Goal: Communication & Community: Share content

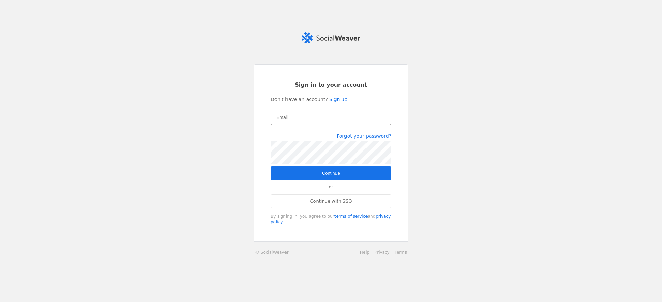
click at [288, 119] on mat-label "Email" at bounding box center [282, 117] width 12 height 8
click at [288, 119] on input "Email" at bounding box center [331, 117] width 110 height 8
click at [295, 114] on input "Email" at bounding box center [331, 117] width 110 height 8
type input "[EMAIL_ADDRESS][DOMAIN_NAME]"
click at [352, 174] on span "submit" at bounding box center [331, 173] width 121 height 14
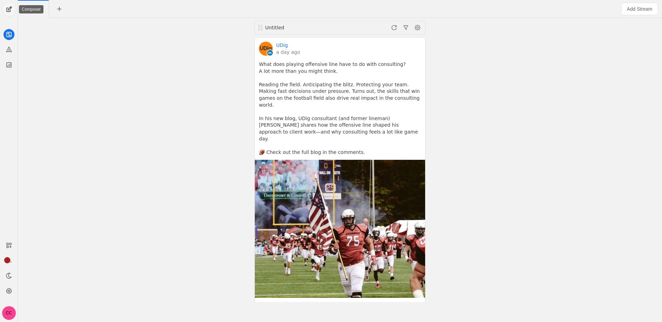
click at [8, 13] on span "undefined" at bounding box center [9, 9] width 14 height 14
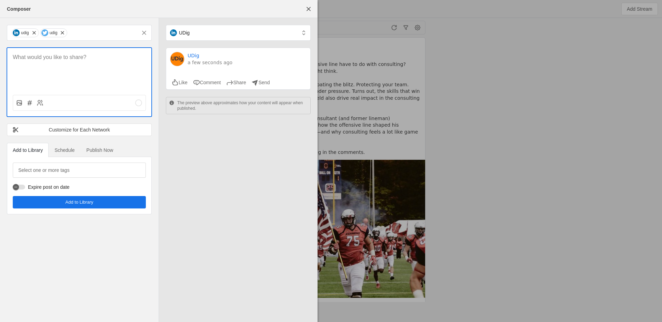
paste div
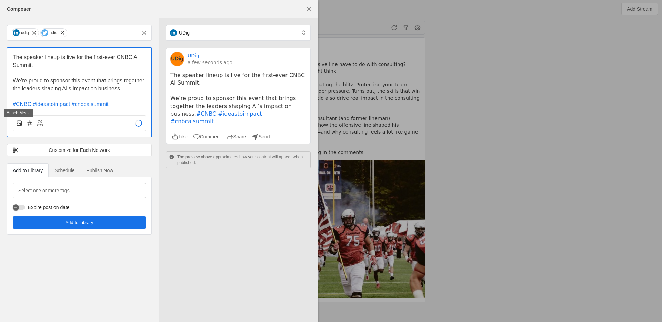
click at [19, 125] on rect at bounding box center [19, 123] width 4 height 4
click at [0, 0] on input "file" at bounding box center [0, 0] width 0 height 0
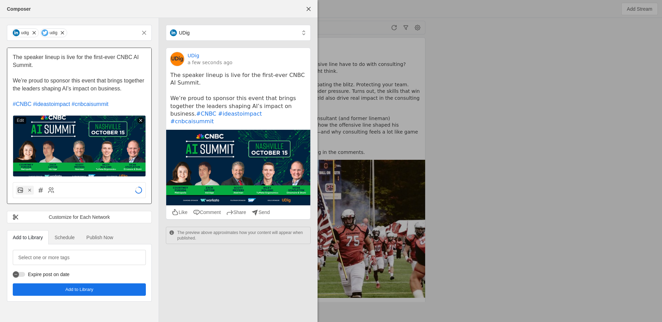
drag, startPoint x: 76, startPoint y: 59, endPoint x: 76, endPoint y: 63, distance: 4.2
click at [76, 63] on p "The speaker lineup is live for the first-ever CNBC AI Summit." at bounding box center [79, 61] width 133 height 16
click at [73, 57] on span "The speaker lineup is live for the first-ever CNBC AI Summit." at bounding box center [77, 61] width 128 height 14
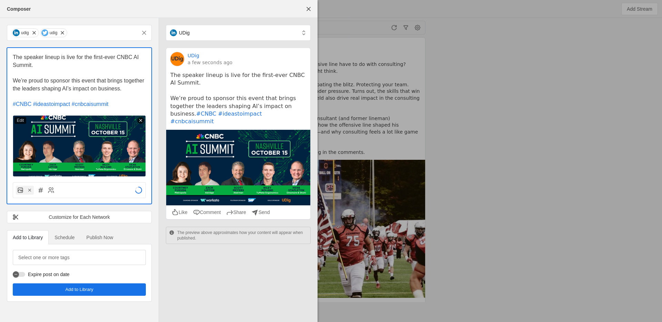
click at [78, 67] on p "The speaker lineup is live for the first-ever CNBC AI Summit." at bounding box center [79, 61] width 133 height 16
drag, startPoint x: 74, startPoint y: 82, endPoint x: 72, endPoint y: 87, distance: 5.4
click at [72, 87] on span "We’re proud to sponsor this event that brings together the leaders shaping AI’s…" at bounding box center [79, 85] width 133 height 14
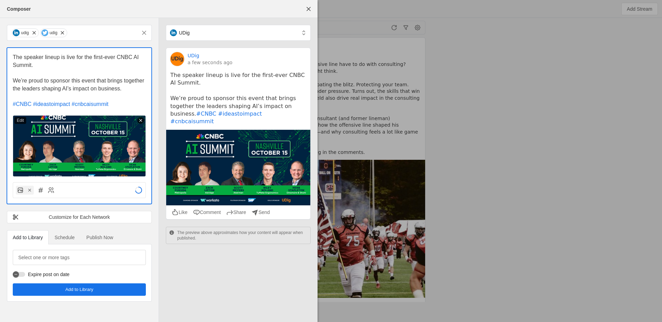
click at [72, 87] on span "We’re proud to sponsor this event that brings together the leaders shaping AI’s…" at bounding box center [79, 85] width 133 height 14
click at [81, 86] on span "We’re proud to sponsor this event that brings together the leaders shaping AI’s…" at bounding box center [79, 85] width 133 height 14
click at [95, 236] on span "Publish Now" at bounding box center [100, 237] width 27 height 5
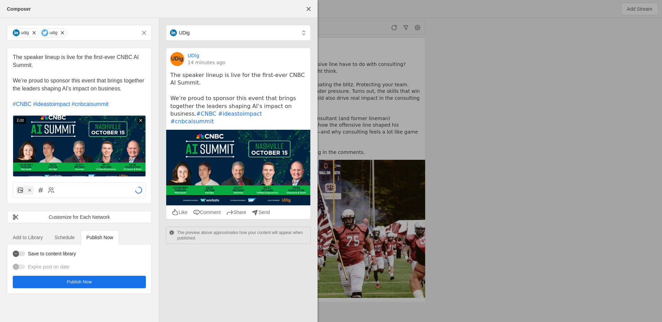
click at [98, 283] on span "undefined" at bounding box center [79, 282] width 133 height 12
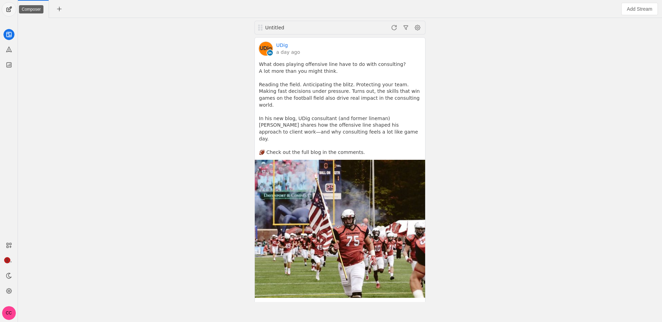
click at [12, 11] on span "undefined" at bounding box center [9, 9] width 14 height 14
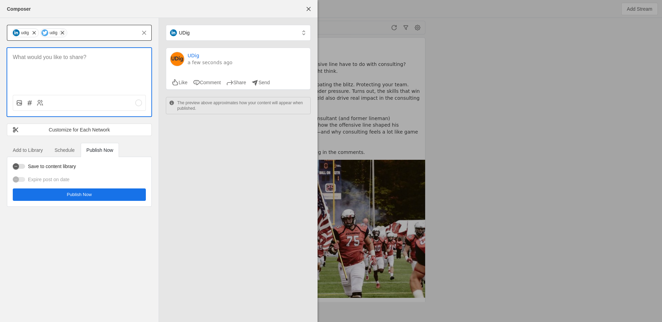
click at [66, 32] on span "undefined" at bounding box center [62, 32] width 7 height 7
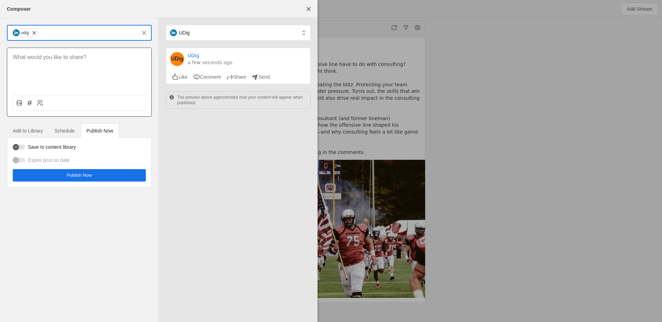
click at [64, 64] on div at bounding box center [79, 68] width 144 height 41
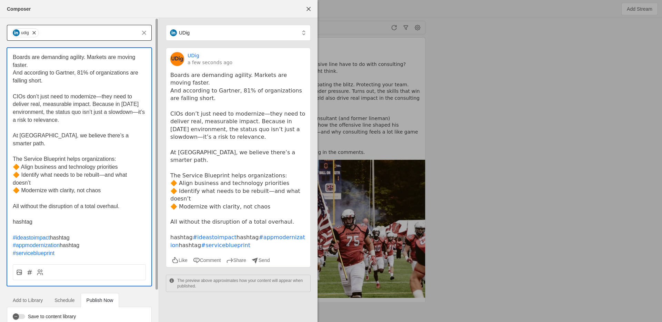
click at [29, 219] on span "hashtag" at bounding box center [23, 222] width 20 height 6
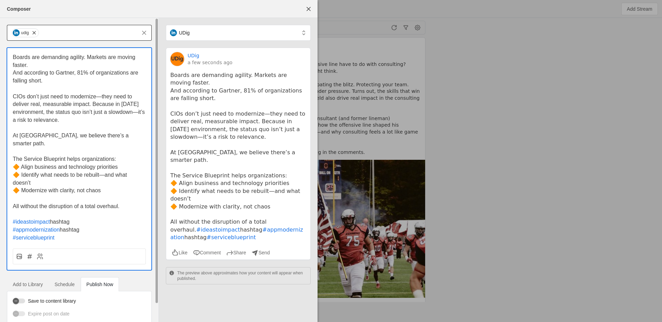
click at [13, 227] on span "#appmodernization" at bounding box center [36, 230] width 47 height 6
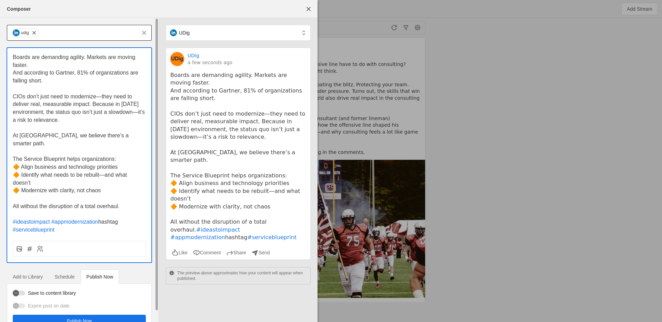
click at [102, 219] on span "hashtag" at bounding box center [108, 222] width 20 height 6
click at [13, 227] on span "#serviceblueprint" at bounding box center [34, 230] width 42 height 6
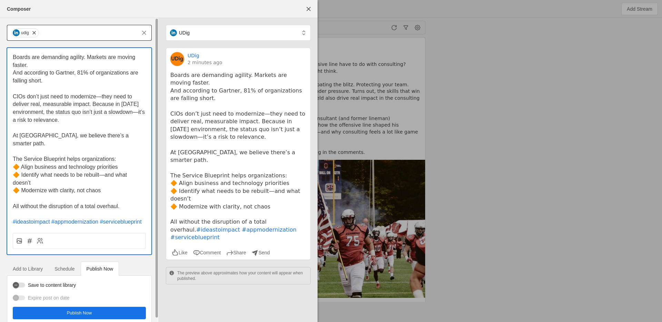
click at [60, 79] on p "And according to Gartner, 81% of organizations are falling short." at bounding box center [79, 77] width 133 height 16
click at [70, 81] on p "And according to Gartner, 81% of organizations are falling short." at bounding box center [79, 77] width 133 height 16
drag, startPoint x: 60, startPoint y: 80, endPoint x: 93, endPoint y: 183, distance: 108.3
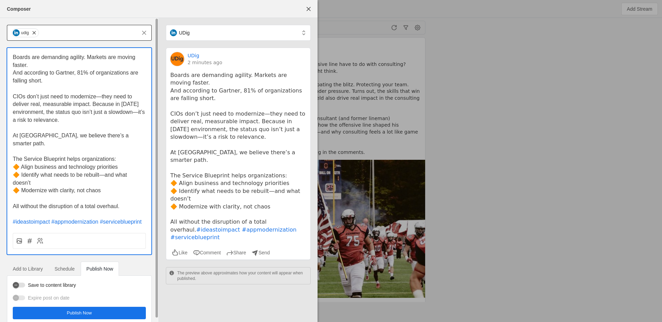
click at [91, 177] on div "Boards are demanding agility. Markets are moving faster. And according to Gartn…" at bounding box center [79, 139] width 133 height 173
click at [93, 187] on span "🔶 Modernize with clarity, not chaos" at bounding box center [57, 190] width 88 height 6
drag, startPoint x: 85, startPoint y: 157, endPoint x: 87, endPoint y: 128, distance: 29.4
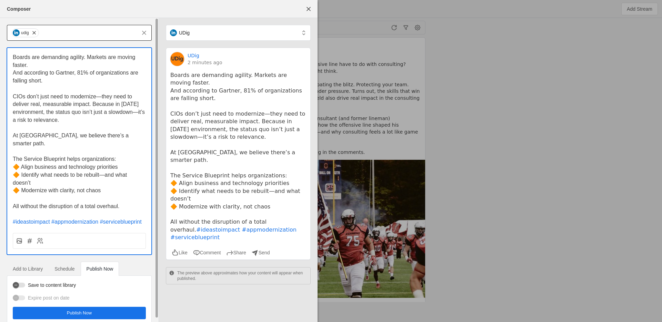
click at [85, 164] on span "🔶 Align business and technology priorities" at bounding box center [65, 167] width 105 height 6
drag, startPoint x: 84, startPoint y: 86, endPoint x: 99, endPoint y: 166, distance: 82.2
click at [99, 166] on div "Boards are demanding agility. Markets are moving faster. And according to Gartn…" at bounding box center [79, 139] width 133 height 173
click at [99, 172] on span "🔶 Identify what needs to be rebuilt—and what doesn’t" at bounding box center [71, 179] width 116 height 14
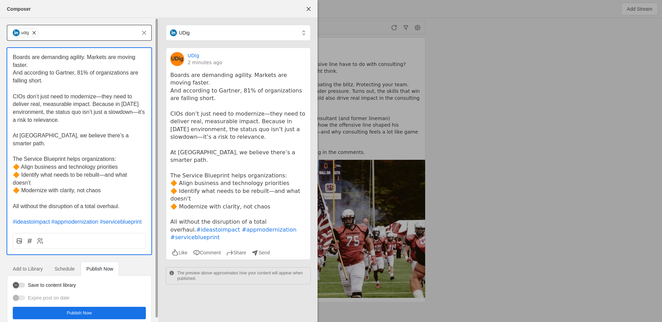
click at [99, 172] on span "🔶 Identify what needs to be rebuilt—and what doesn’t" at bounding box center [71, 179] width 116 height 14
click at [93, 156] on span "The Service Blueprint helps organizations:" at bounding box center [65, 159] width 104 height 6
click at [71, 82] on p "And according to Gartner, 81% of organizations are falling short." at bounding box center [79, 77] width 133 height 16
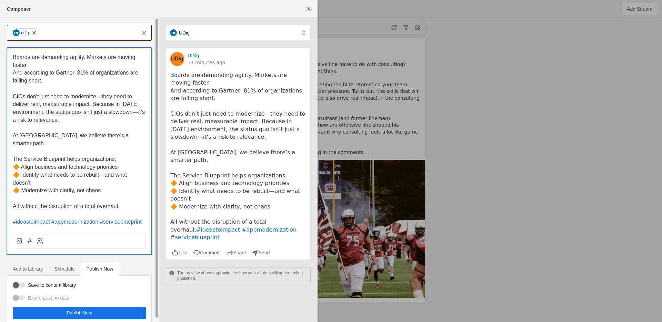
click at [76, 81] on p "And according to Gartner, 81% of organizations are falling short." at bounding box center [79, 77] width 133 height 16
click at [58, 75] on span "And according to Gartner, 81% of organizations are falling short." at bounding box center [76, 77] width 127 height 14
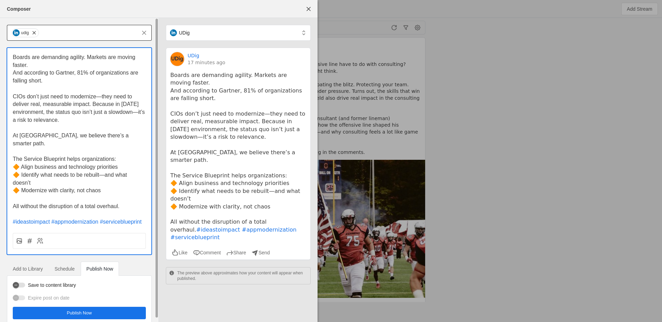
click at [69, 78] on p "And according to Gartner, 81% of organizations are falling short." at bounding box center [79, 77] width 133 height 16
drag, startPoint x: 71, startPoint y: 60, endPoint x: 69, endPoint y: 134, distance: 73.9
click at [69, 134] on div "Boards are demanding agility. Markets are moving faster. And according to Gartn…" at bounding box center [79, 139] width 133 height 173
click at [69, 134] on span "At [GEOGRAPHIC_DATA], we believe there’s a smarter path." at bounding box center [72, 139] width 118 height 14
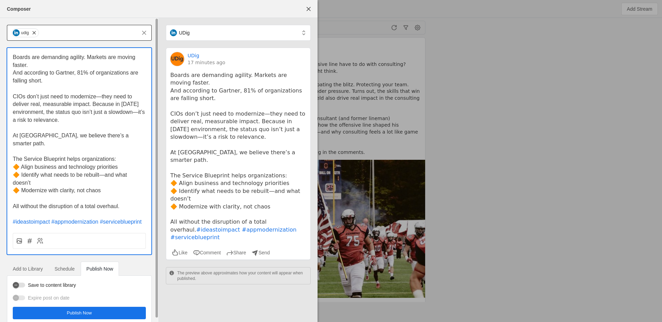
drag, startPoint x: 69, startPoint y: 134, endPoint x: 68, endPoint y: 128, distance: 5.2
click at [69, 134] on span "At [GEOGRAPHIC_DATA], we believe there’s a smarter path." at bounding box center [72, 139] width 118 height 14
click at [67, 112] on span "CIOs don’t just need to modernize—they need to deliver real, measurable impact.…" at bounding box center [80, 107] width 134 height 29
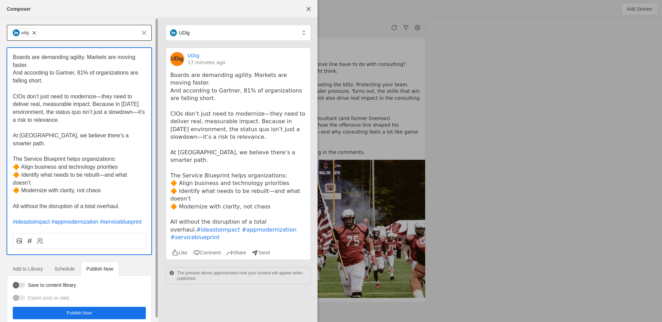
click at [71, 121] on p "CIOs don’t just need to modernize—they need to deliver real, measurable impact.…" at bounding box center [79, 108] width 133 height 31
click at [67, 121] on p "CIOs don’t just need to modernize—they need to deliver real, measurable impact.…" at bounding box center [79, 108] width 133 height 31
click at [80, 119] on p "CIOs don’t just need to modernize—they need to deliver real, measurable impact.…" at bounding box center [79, 108] width 133 height 31
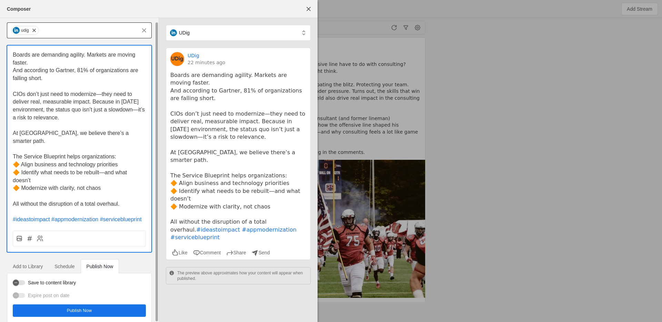
click at [67, 259] on span "Schedule" at bounding box center [65, 266] width 20 height 14
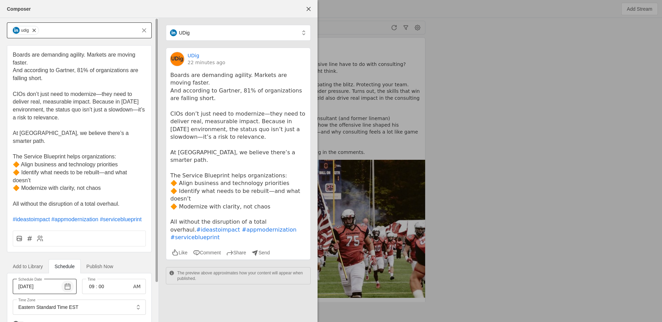
scroll to position [44, 0]
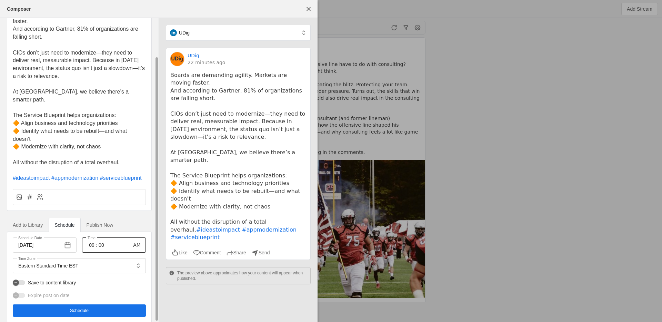
click at [93, 241] on input "09" at bounding box center [92, 245] width 8 height 8
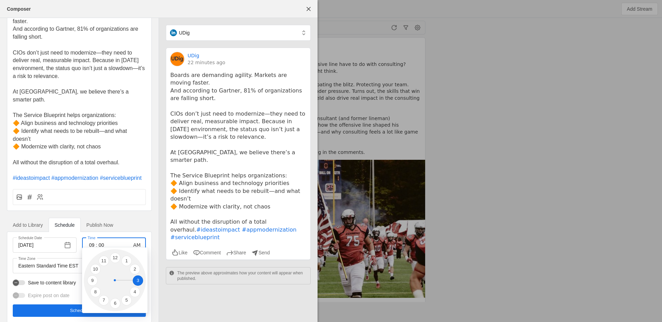
click at [134, 283] on li "3" at bounding box center [138, 280] width 10 height 10
type input "03"
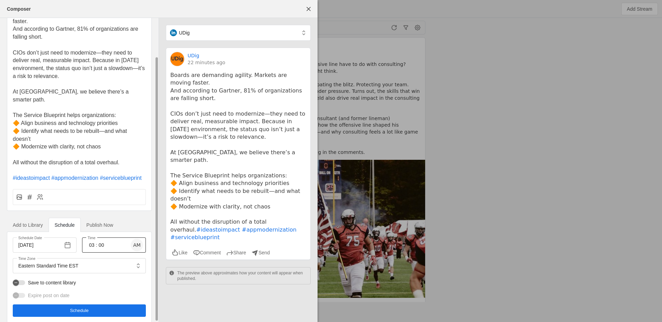
click at [135, 239] on span "button" at bounding box center [137, 245] width 12 height 12
click at [72, 239] on span "button" at bounding box center [67, 245] width 12 height 12
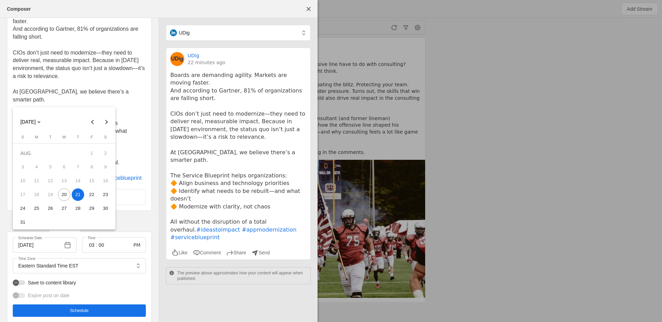
click at [63, 193] on span "20" at bounding box center [64, 194] width 12 height 12
type input "[DATE]"
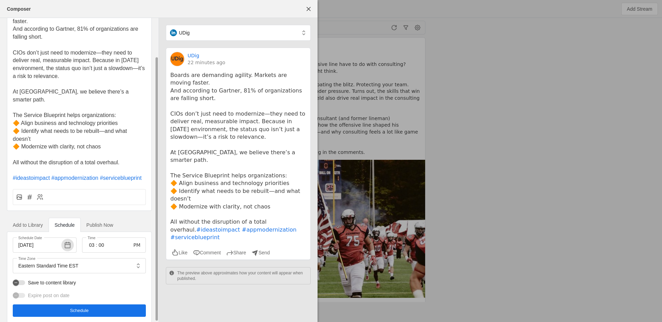
click at [94, 302] on span "undefined" at bounding box center [79, 310] width 133 height 12
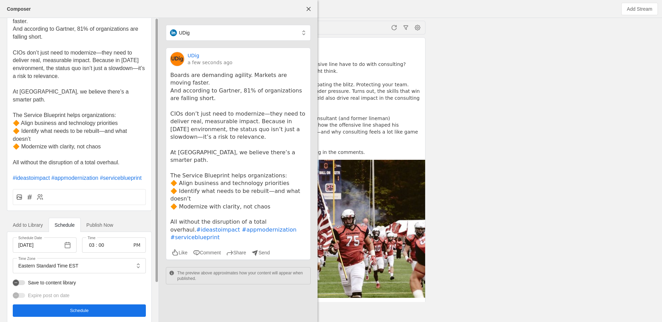
scroll to position [0, 0]
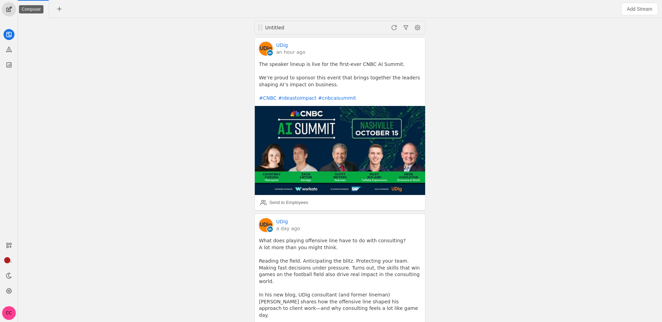
click at [4, 5] on span "undefined" at bounding box center [9, 9] width 14 height 14
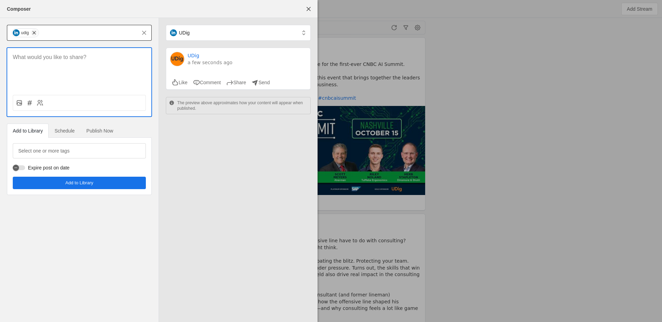
click at [32, 32] on span "undefined" at bounding box center [34, 32] width 7 height 7
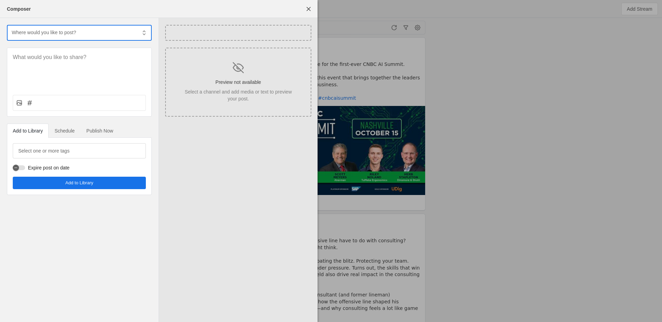
click at [38, 32] on input "text" at bounding box center [74, 32] width 126 height 8
click at [41, 88] on div "@UDigTech" at bounding box center [50, 85] width 22 height 7
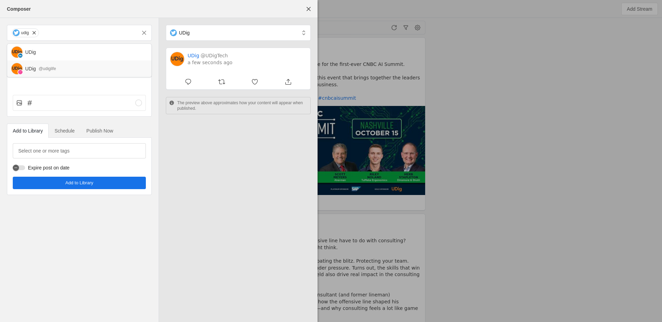
click at [45, 66] on div "@udiglife" at bounding box center [47, 68] width 17 height 7
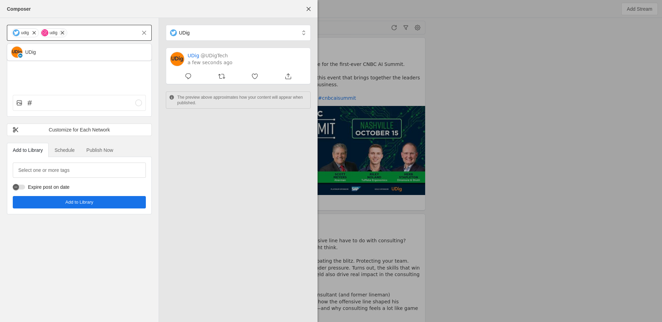
click at [61, 31] on span "undefined" at bounding box center [62, 32] width 7 height 7
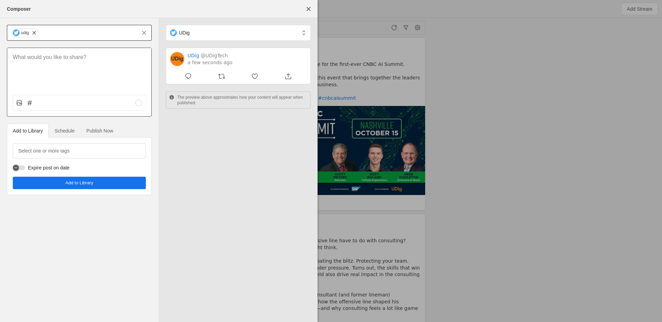
click at [56, 76] on div at bounding box center [79, 68] width 144 height 41
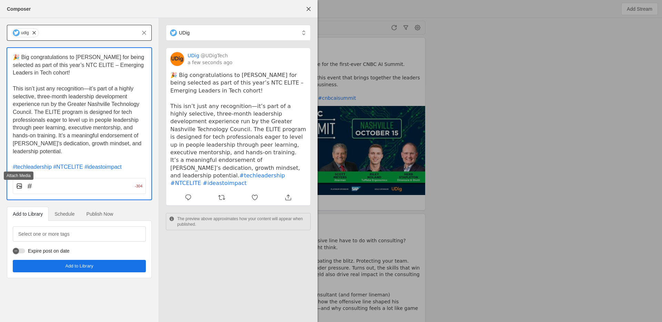
click at [18, 185] on icon at bounding box center [18, 186] width 3 height 2
click at [0, 0] on input "file" at bounding box center [0, 0] width 0 height 0
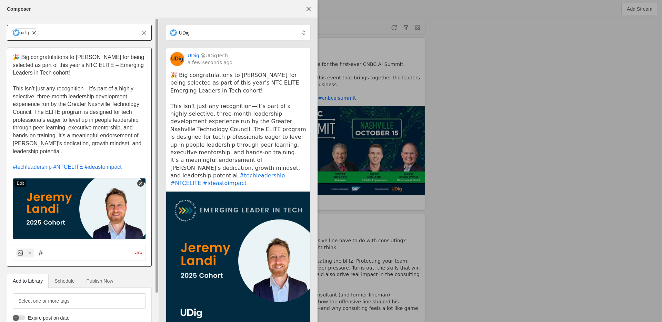
click at [62, 110] on span "This isn’t just any recognition—it’s part of a highly selective, three-month le…" at bounding box center [78, 120] width 130 height 69
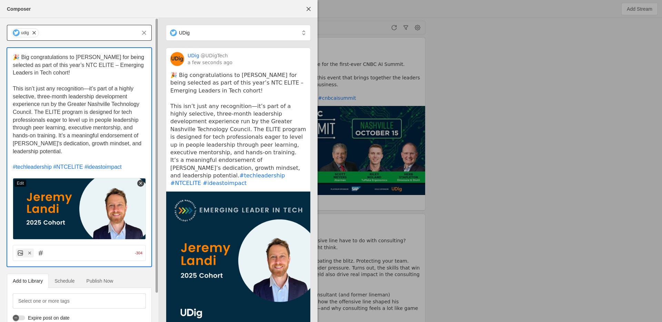
click at [62, 110] on span "This isn’t just any recognition—it’s part of a highly selective, three-month le…" at bounding box center [78, 120] width 130 height 69
click at [75, 109] on span "This isn’t just any recognition—it’s part of a highly selective, three-month le…" at bounding box center [78, 120] width 130 height 69
drag, startPoint x: 73, startPoint y: 112, endPoint x: 71, endPoint y: 115, distance: 3.7
click at [71, 115] on p "This isn’t just any recognition—it’s part of a highly selective, three-month le…" at bounding box center [79, 120] width 133 height 70
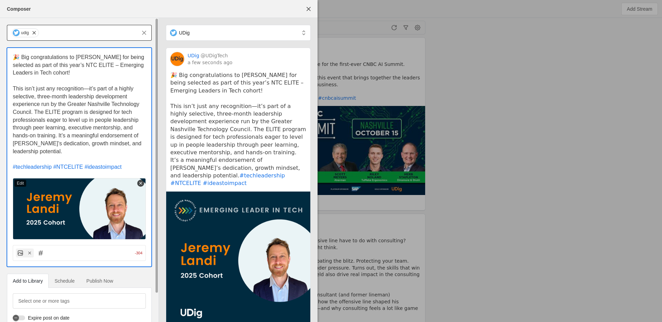
click at [71, 115] on p "This isn’t just any recognition—it’s part of a highly selective, three-month le…" at bounding box center [79, 120] width 133 height 70
click at [76, 108] on p "This isn’t just any recognition—it’s part of a highly selective, three-month le…" at bounding box center [79, 120] width 133 height 70
click at [64, 92] on p "This isn’t just any recognition—it’s part of a highly selective, three-month le…" at bounding box center [79, 120] width 133 height 70
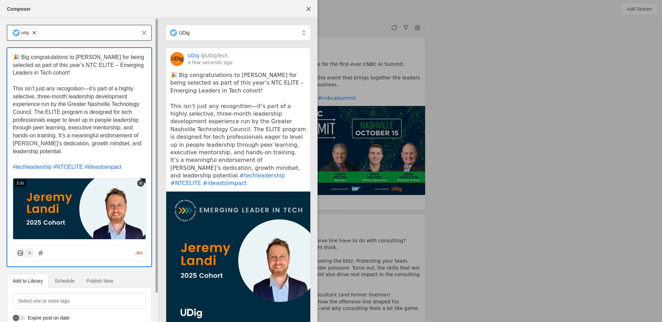
click at [64, 92] on p "This isn’t just any recognition—it’s part of a highly selective, three-month le…" at bounding box center [79, 120] width 133 height 70
click at [77, 94] on span "This isn’t just any recognition—it’s part of a highly selective, three-month le…" at bounding box center [78, 120] width 130 height 69
drag, startPoint x: 35, startPoint y: 112, endPoint x: 90, endPoint y: 154, distance: 69.2
click at [90, 154] on p "This isn’t just any recognition—it’s part of a highly selective, three-month le…" at bounding box center [79, 120] width 133 height 70
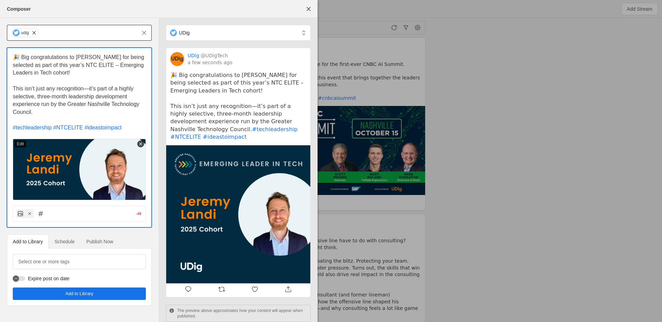
click at [76, 93] on p "This isn’t just any recognition—it’s part of a highly selective, three-month le…" at bounding box center [79, 100] width 133 height 31
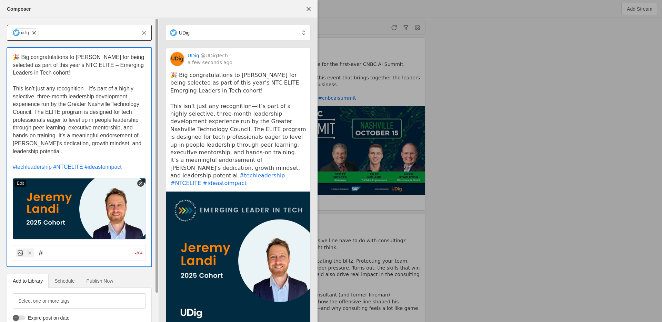
drag, startPoint x: 50, startPoint y: 148, endPoint x: 3, endPoint y: 53, distance: 106.3
click at [3, 53] on div "udig 🎉 Big congratulations to Jeremy Landi for being selected as part of this y…" at bounding box center [79, 185] width 159 height 334
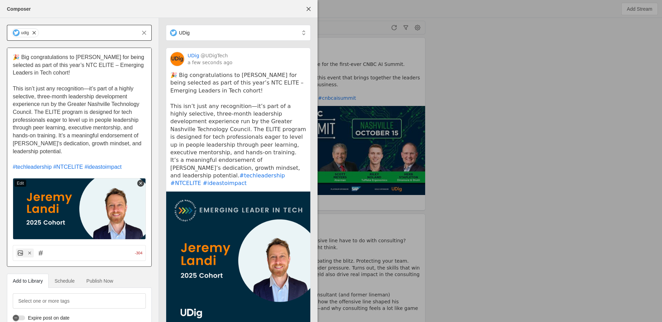
copy div "🎉 Big congratulations to Jeremy Landi for being selected as part of this year’s…"
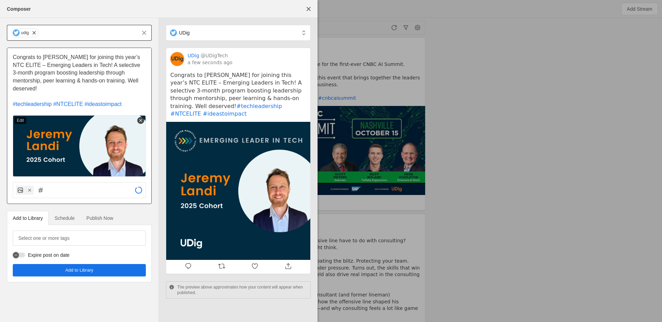
click at [52, 72] on span "Congrats to Jeremy Landi for joining this year’s NTC ELITE – Emerging Leaders i…" at bounding box center [77, 72] width 129 height 37
click at [83, 68] on p "Congrats to Jeremy Landi for joining this year’s NTC ELITE – Emerging Leaders i…" at bounding box center [79, 72] width 133 height 39
drag, startPoint x: 79, startPoint y: 58, endPoint x: 72, endPoint y: 67, distance: 11.5
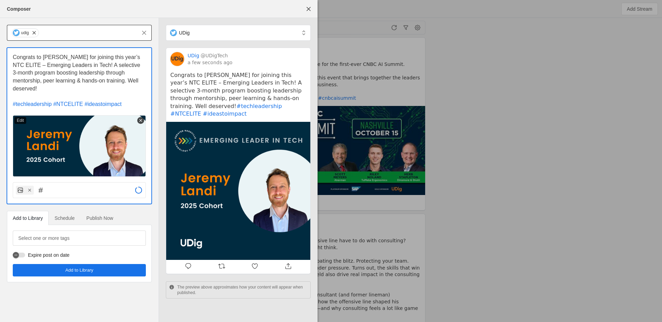
click at [72, 67] on span "Congrats to Jeremy Landi for joining this year’s NTC ELITE – Emerging Leaders i…" at bounding box center [77, 72] width 129 height 37
click at [90, 65] on span "Congrats to Jeremy Landi for joining this year’s NTC ELITE – Emerging Leaders i…" at bounding box center [77, 72] width 129 height 37
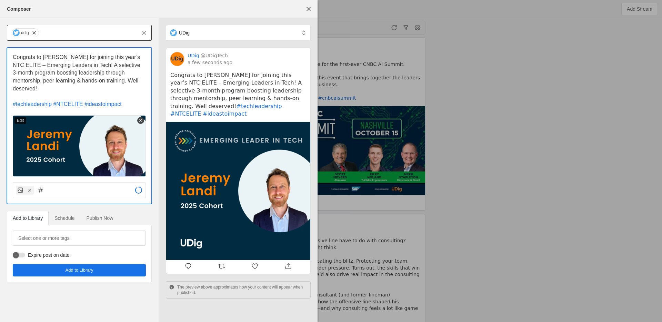
drag, startPoint x: 83, startPoint y: 68, endPoint x: 76, endPoint y: 72, distance: 8.5
click at [76, 72] on span "Congrats to Jeremy Landi for joining this year’s NTC ELITE – Emerging Leaders i…" at bounding box center [77, 72] width 129 height 37
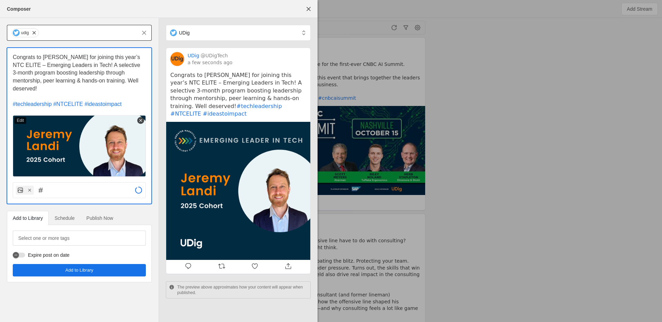
click at [88, 70] on span "Congrats to Jeremy Landi for joining this year’s NTC ELITE – Emerging Leaders i…" at bounding box center [77, 72] width 129 height 37
click at [66, 64] on span "Congrats to Jeremy Landi for joining this year’s NTC ELITE – Emerging Leaders i…" at bounding box center [77, 72] width 129 height 37
drag, startPoint x: 66, startPoint y: 64, endPoint x: 82, endPoint y: 70, distance: 16.9
click at [66, 64] on span "Congrats to Jeremy Landi for joining this year’s NTC ELITE – Emerging Leaders i…" at bounding box center [77, 72] width 129 height 37
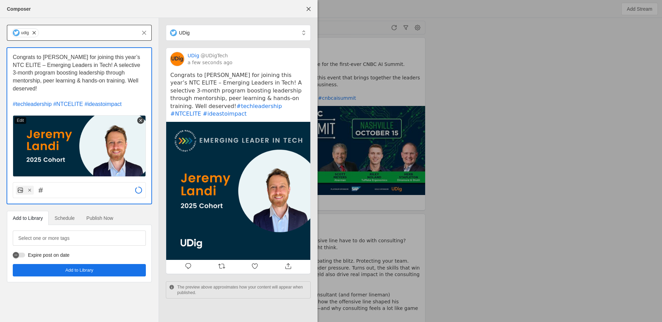
click at [74, 70] on span "Congrats to Jeremy Landi for joining this year’s NTC ELITE – Emerging Leaders i…" at bounding box center [77, 72] width 129 height 37
drag, startPoint x: 101, startPoint y: 67, endPoint x: 88, endPoint y: 79, distance: 18.3
click at [88, 79] on span "Congrats to Jeremy Landi for joining this year’s NTC ELITE – Emerging Leaders i…" at bounding box center [77, 72] width 129 height 37
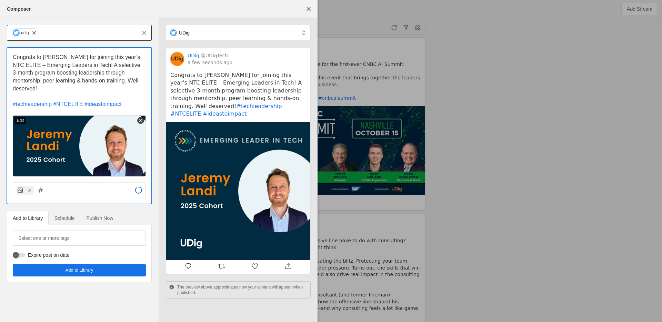
click at [88, 79] on span "Congrats to Jeremy Landi for joining this year’s NTC ELITE – Emerging Leaders i…" at bounding box center [77, 72] width 129 height 37
click at [100, 80] on span "Congrats to Jeremy Landi for joining this year’s NTC ELITE – Emerging Leaders i…" at bounding box center [77, 72] width 129 height 37
click at [92, 90] on p "Congrats to Jeremy Landi for joining this year’s NTC ELITE – Emerging Leaders i…" at bounding box center [79, 72] width 133 height 39
click at [89, 87] on p "Congrats to Jeremy Landi for joining this year’s NTC ELITE – Emerging Leaders i…" at bounding box center [79, 72] width 133 height 39
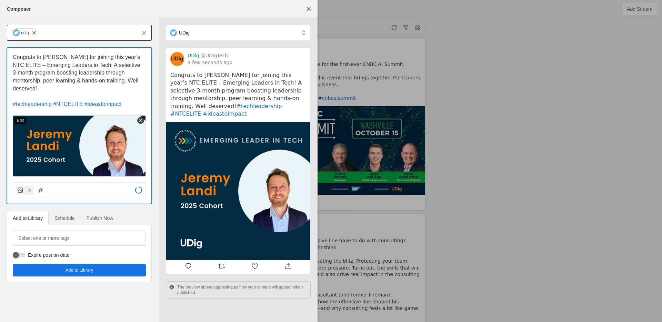
click at [89, 87] on p "Congrats to Jeremy Landi for joining this year’s NTC ELITE – Emerging Leaders i…" at bounding box center [79, 72] width 133 height 39
click at [99, 89] on p "Congrats to Jeremy Landi for joining this year’s NTC ELITE – Emerging Leaders i…" at bounding box center [79, 72] width 133 height 39
drag, startPoint x: 113, startPoint y: 89, endPoint x: 127, endPoint y: 80, distance: 16.8
click at [127, 80] on p "Congrats to Jeremy Landi for joining this year’s NTC ELITE – Emerging Leaders i…" at bounding box center [79, 72] width 133 height 39
click at [82, 78] on span "Congrats to Jeremy Landi for joining this year’s NTC ELITE – Emerging Leaders i…" at bounding box center [77, 72] width 129 height 37
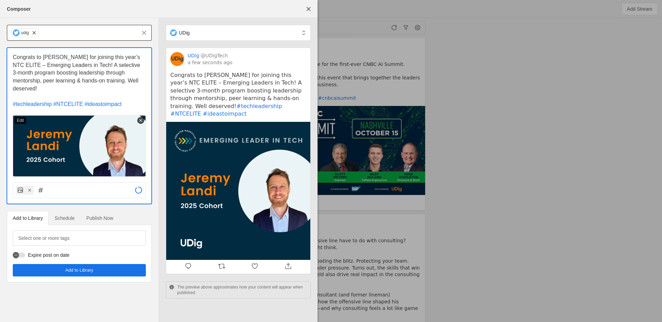
click at [82, 78] on span "Congrats to Jeremy Landi for joining this year’s NTC ELITE – Emerging Leaders i…" at bounding box center [77, 72] width 129 height 37
click at [99, 79] on span "Congrats to Jeremy Landi for joining this year’s NTC ELITE – Emerging Leaders i…" at bounding box center [77, 72] width 129 height 37
click at [71, 217] on span "Schedule" at bounding box center [65, 218] width 20 height 5
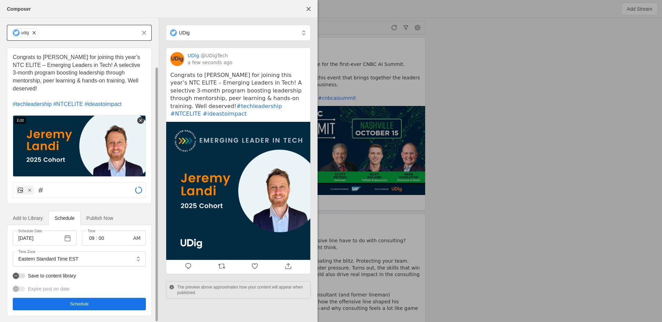
scroll to position [1, 0]
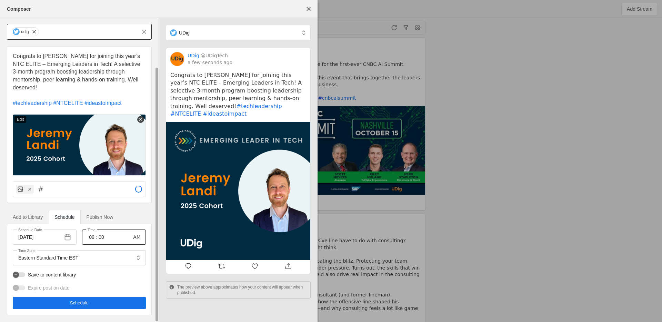
click at [95, 235] on input "09" at bounding box center [92, 237] width 8 height 8
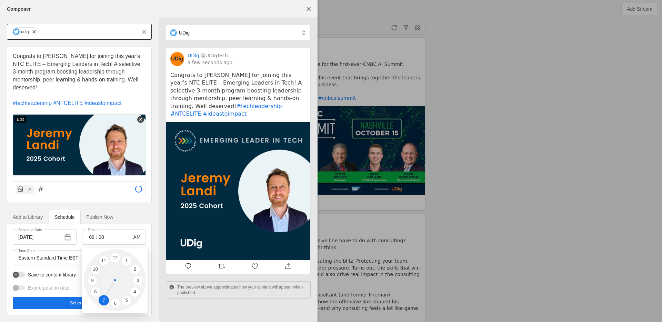
click at [104, 302] on li "7" at bounding box center [104, 300] width 10 height 10
type input "07"
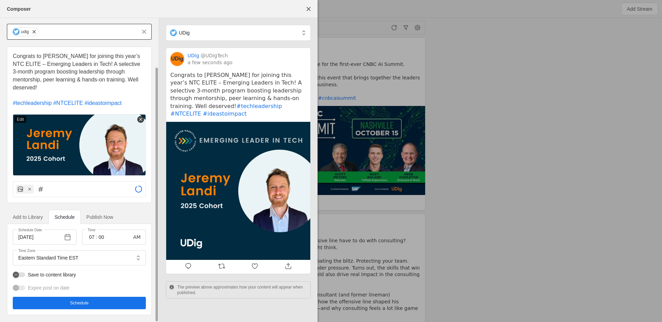
click at [82, 300] on span "Schedule" at bounding box center [79, 302] width 19 height 7
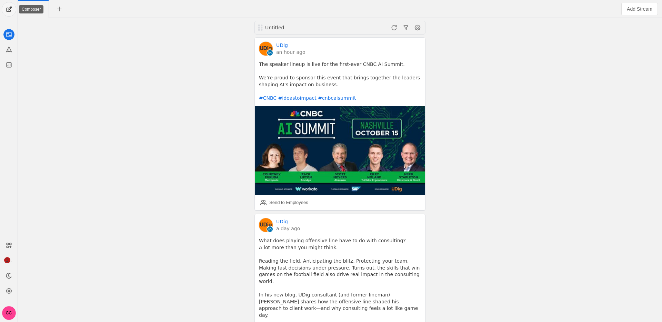
click at [10, 7] on span "undefined" at bounding box center [9, 9] width 14 height 14
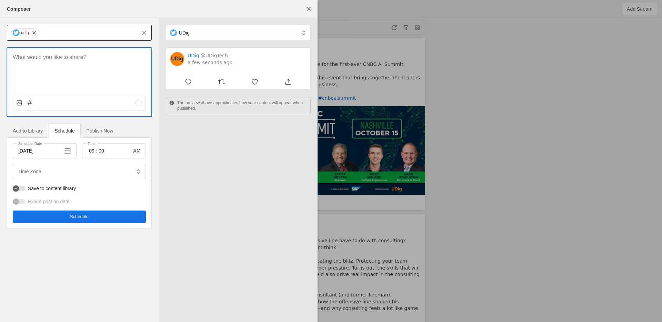
type input "Eastern Standard Time EST"
click at [48, 33] on input "text" at bounding box center [88, 33] width 97 height 8
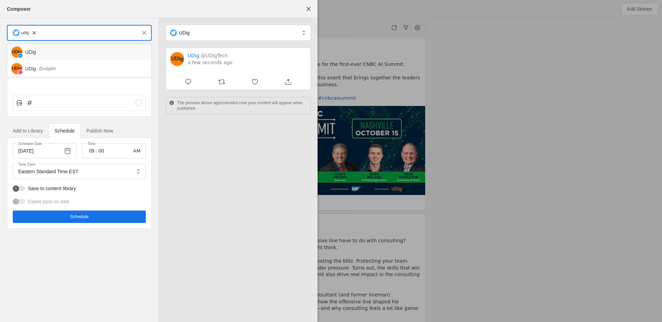
click at [46, 50] on div "UDig" at bounding box center [85, 52] width 121 height 7
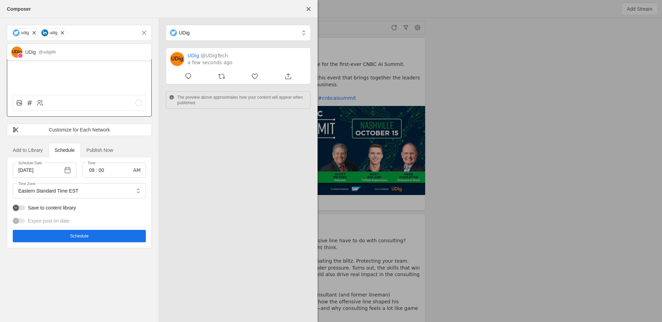
click at [61, 78] on div at bounding box center [79, 68] width 144 height 41
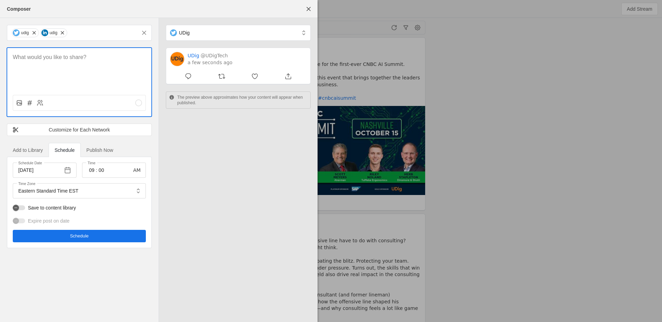
scroll to position [0, 0]
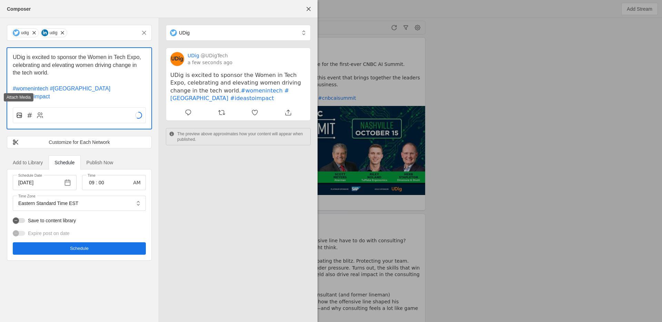
click at [20, 113] on rect at bounding box center [19, 115] width 4 height 4
click at [0, 0] on input "file" at bounding box center [0, 0] width 0 height 0
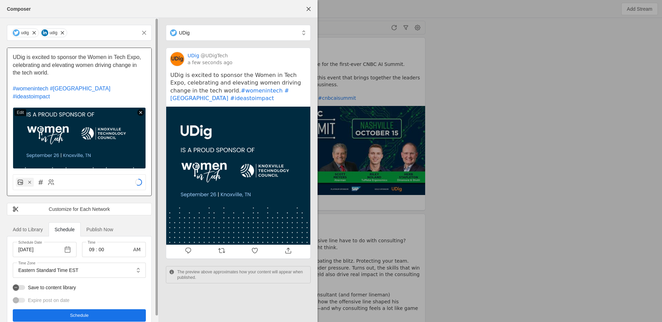
click at [75, 72] on p "UDig is excited to sponsor the Women in Tech Expo, celebrating and elevating wo…" at bounding box center [79, 64] width 133 height 23
click at [92, 73] on p "UDig is excited to sponsor the Women in Tech Expo, celebrating and elevating wo…" at bounding box center [79, 64] width 133 height 23
drag, startPoint x: 69, startPoint y: 58, endPoint x: 76, endPoint y: 72, distance: 15.7
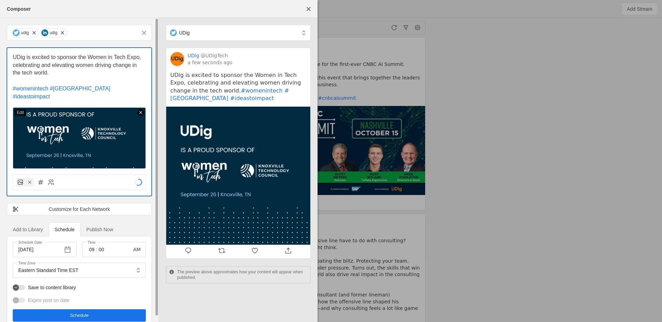
click at [76, 72] on p "UDig is excited to sponsor the Women in Tech Expo, celebrating and elevating wo…" at bounding box center [79, 64] width 133 height 23
click at [89, 72] on p "UDig is excited to sponsor the Women in Tech Expo, celebrating and elevating wo…" at bounding box center [79, 64] width 133 height 23
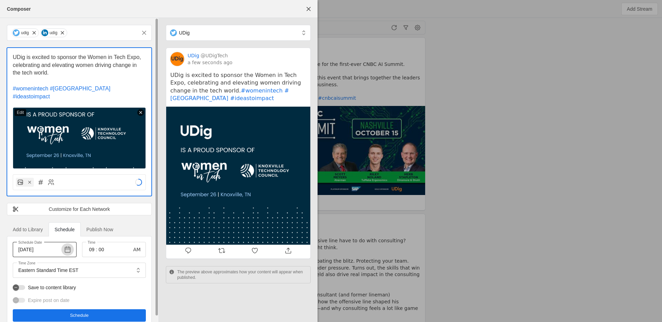
click at [67, 243] on span "button" at bounding box center [67, 249] width 12 height 12
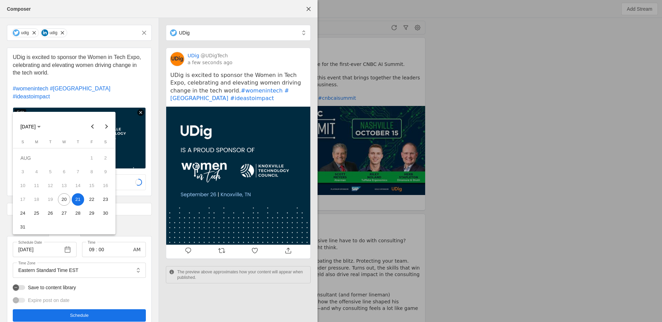
click at [92, 196] on span "22" at bounding box center [92, 199] width 12 height 12
type input "8/22/2025"
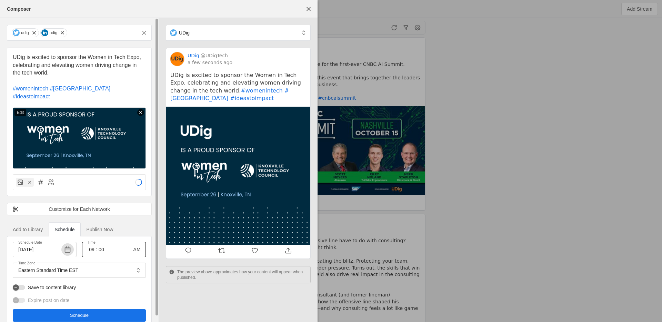
click at [91, 245] on input "09" at bounding box center [92, 249] width 8 height 8
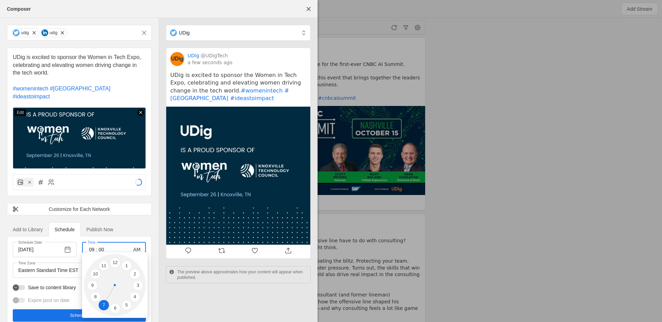
click at [104, 304] on li "7" at bounding box center [104, 305] width 10 height 10
type input "07"
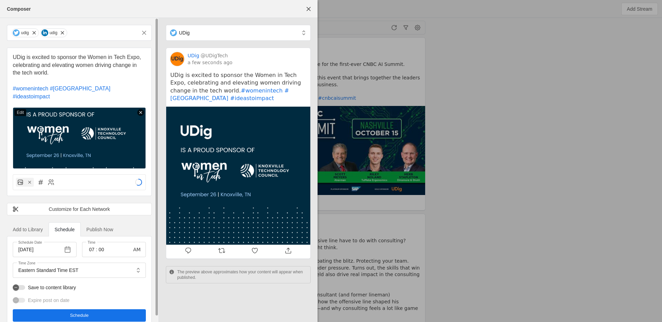
click at [92, 309] on span "undefined" at bounding box center [79, 315] width 133 height 12
